Goal: Transaction & Acquisition: Purchase product/service

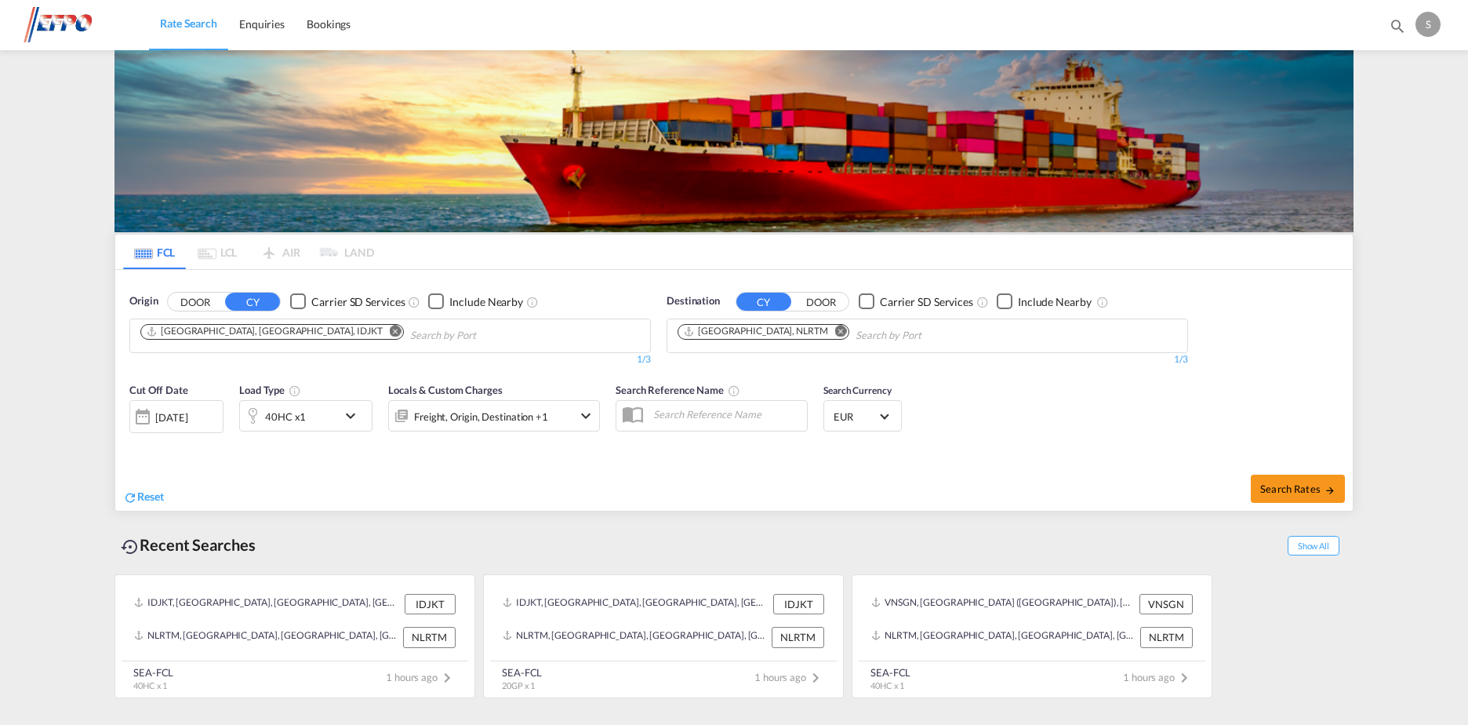
click at [390, 333] on md-icon "Remove" at bounding box center [396, 331] width 12 height 12
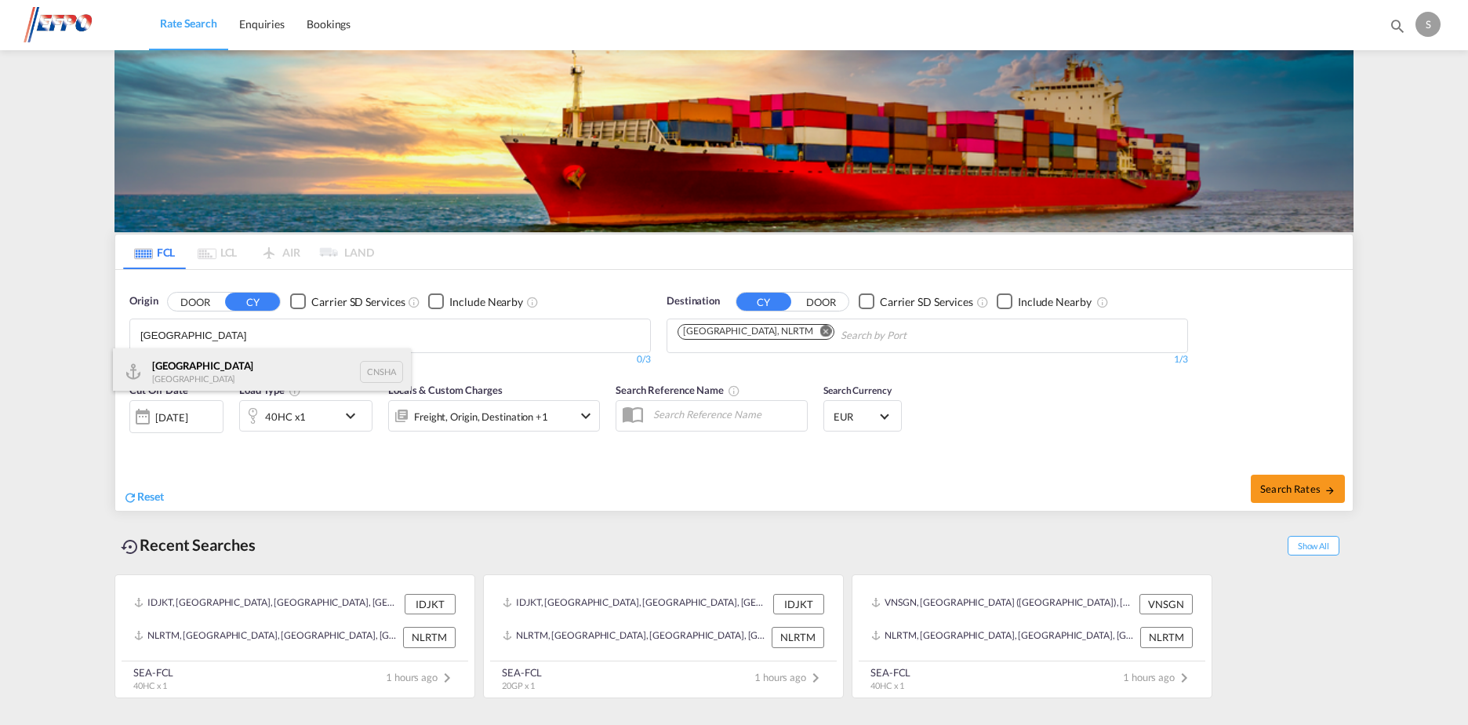
type input "[GEOGRAPHIC_DATA]"
drag, startPoint x: 283, startPoint y: 366, endPoint x: 723, endPoint y: 362, distance: 440.1
click at [287, 366] on div "Shanghai [GEOGRAPHIC_DATA] CNSHA" at bounding box center [262, 371] width 298 height 47
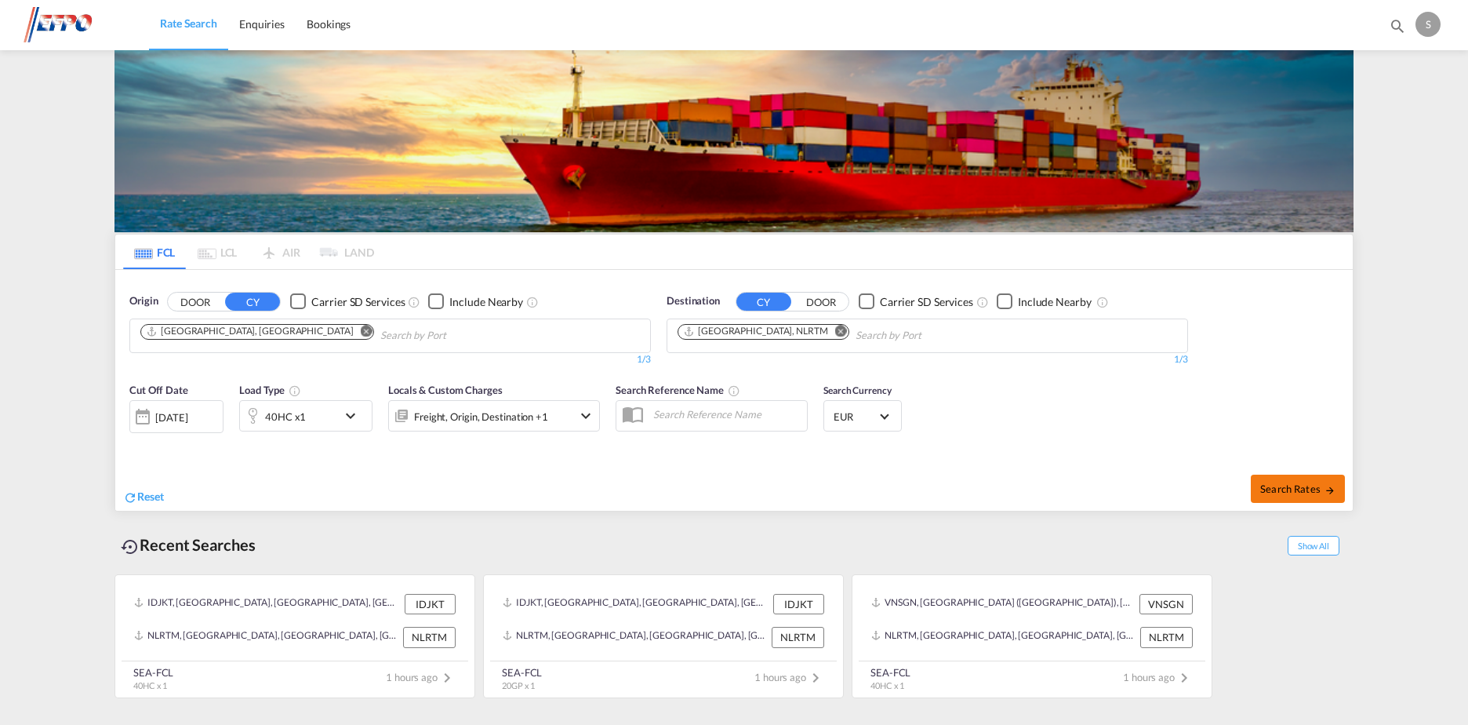
click at [1279, 487] on span "Search Rates" at bounding box center [1298, 488] width 75 height 13
type input "CNSHA to NLRTM / [DATE]"
